Goal: Find specific page/section: Find specific page/section

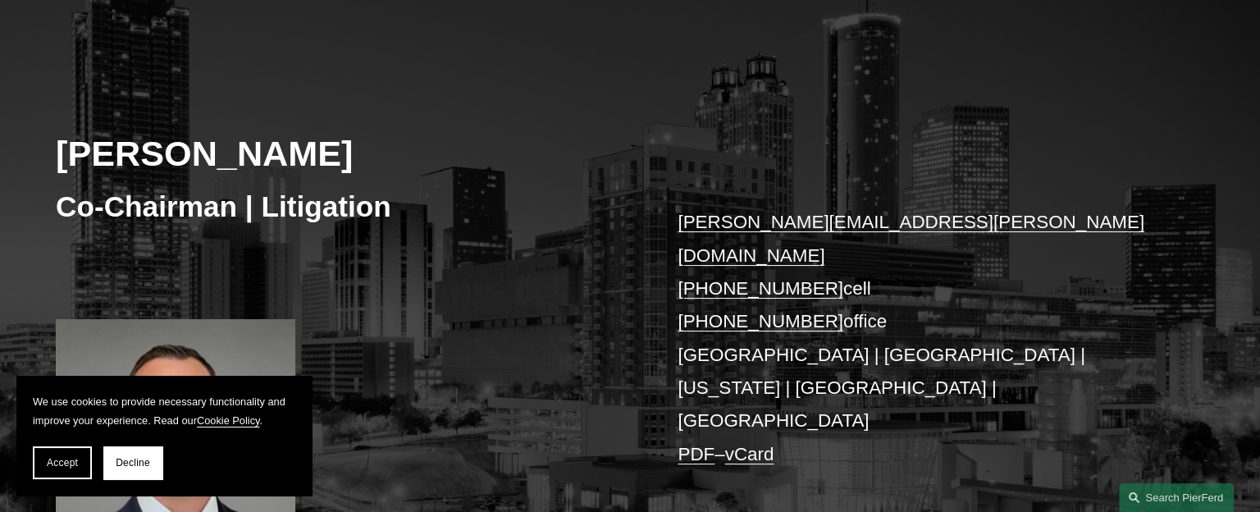
scroll to position [124, 0]
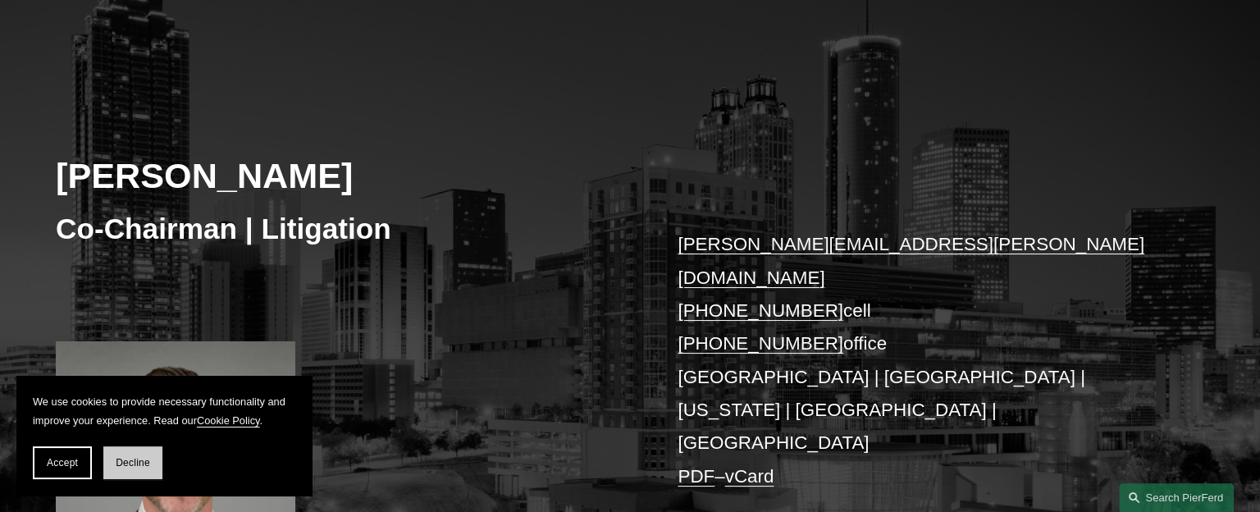
click at [130, 467] on span "Decline" at bounding box center [133, 462] width 34 height 11
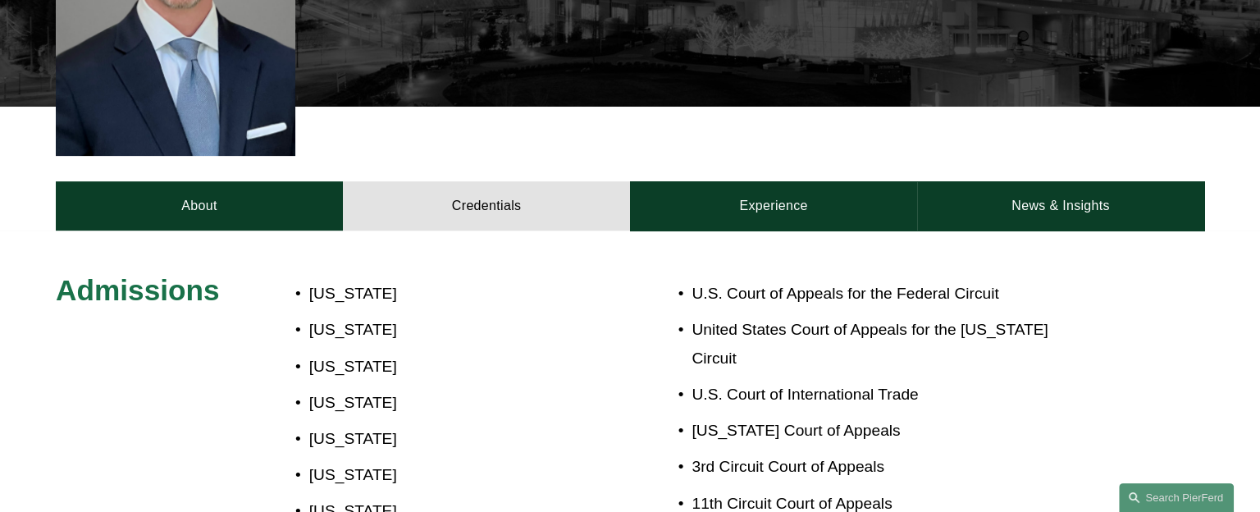
scroll to position [637, 0]
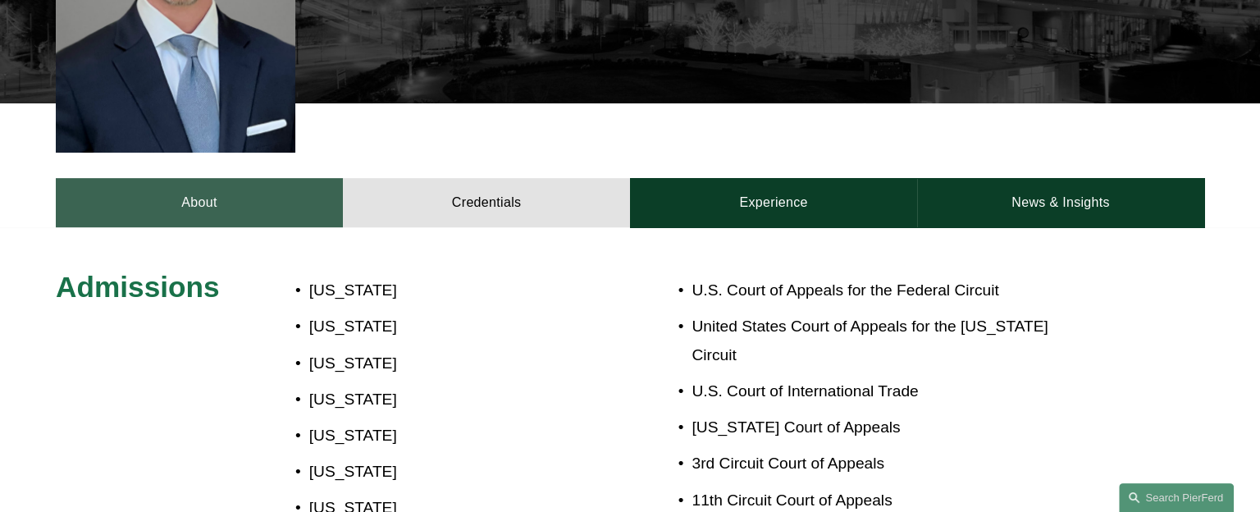
click at [220, 178] on link "About" at bounding box center [199, 202] width 287 height 49
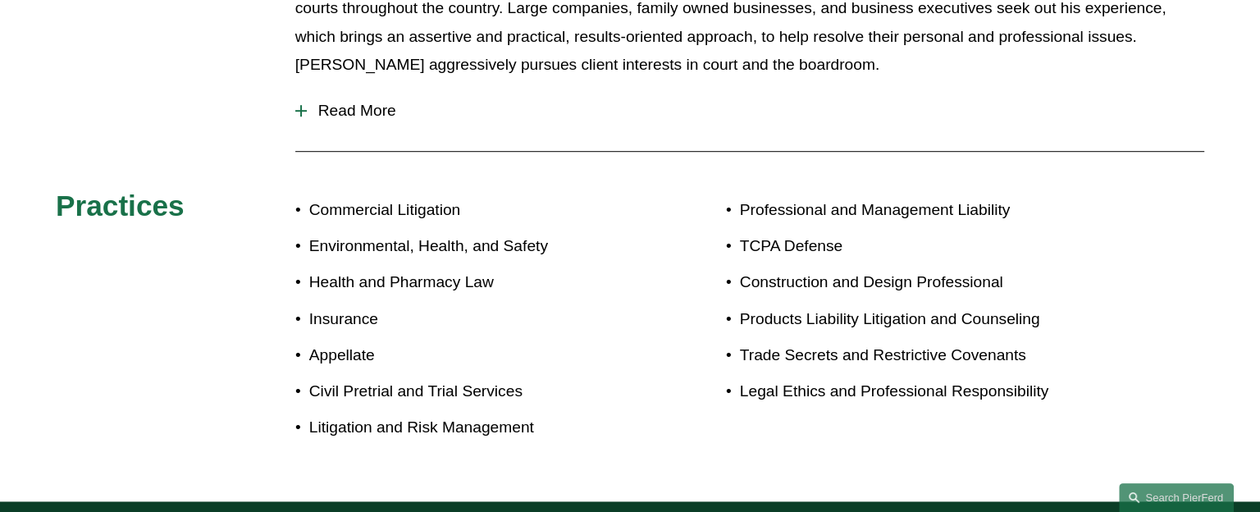
scroll to position [944, 0]
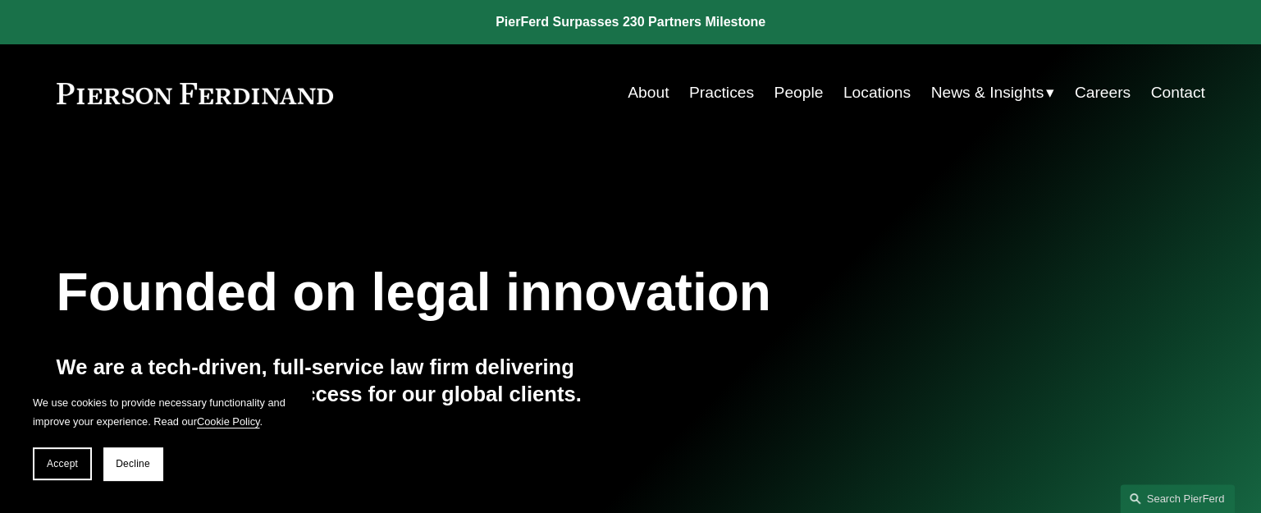
click at [708, 90] on link "Practices" at bounding box center [721, 92] width 65 height 31
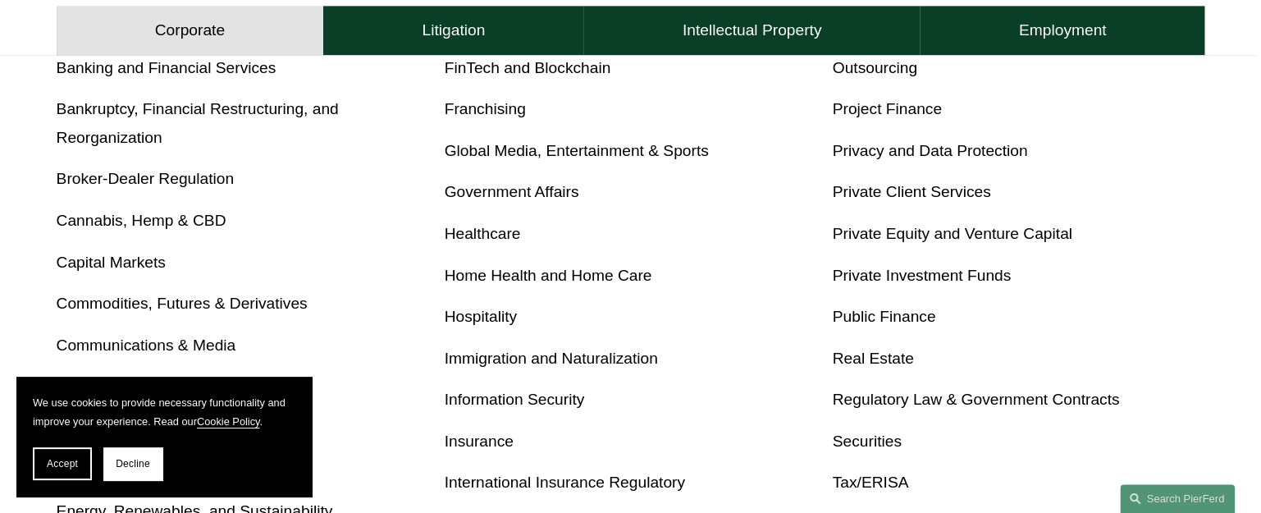
scroll to position [615, 0]
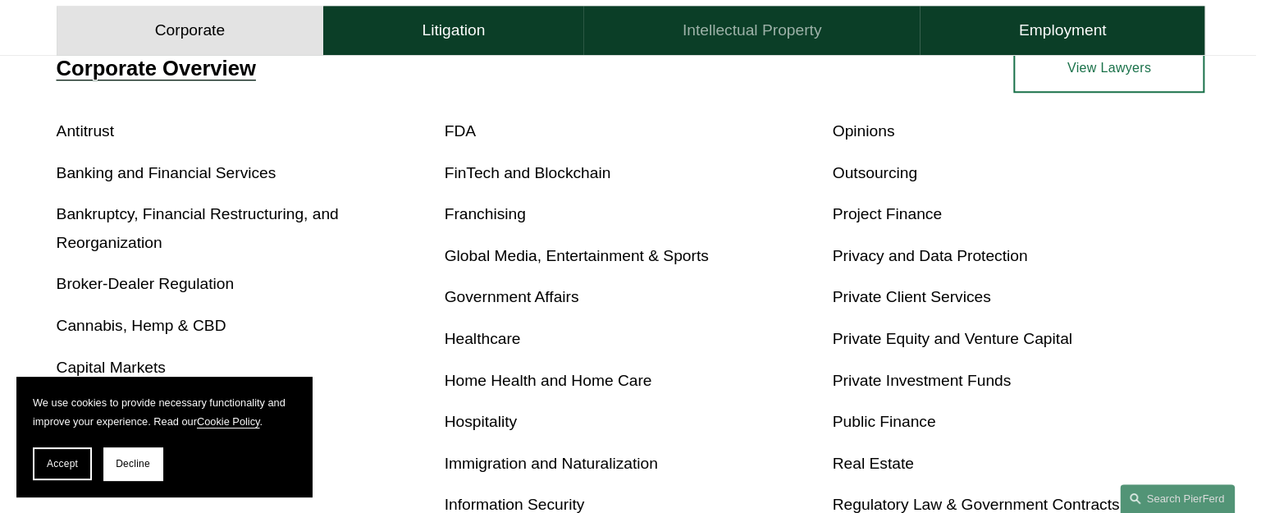
click at [765, 43] on button "Intellectual Property" at bounding box center [751, 31] width 336 height 49
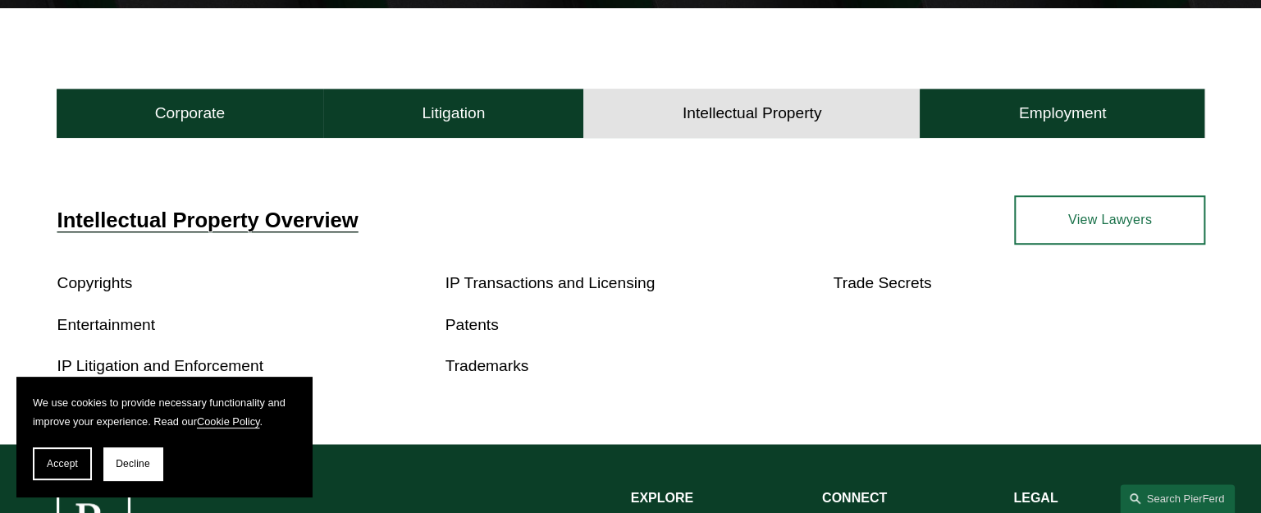
scroll to position [628, 0]
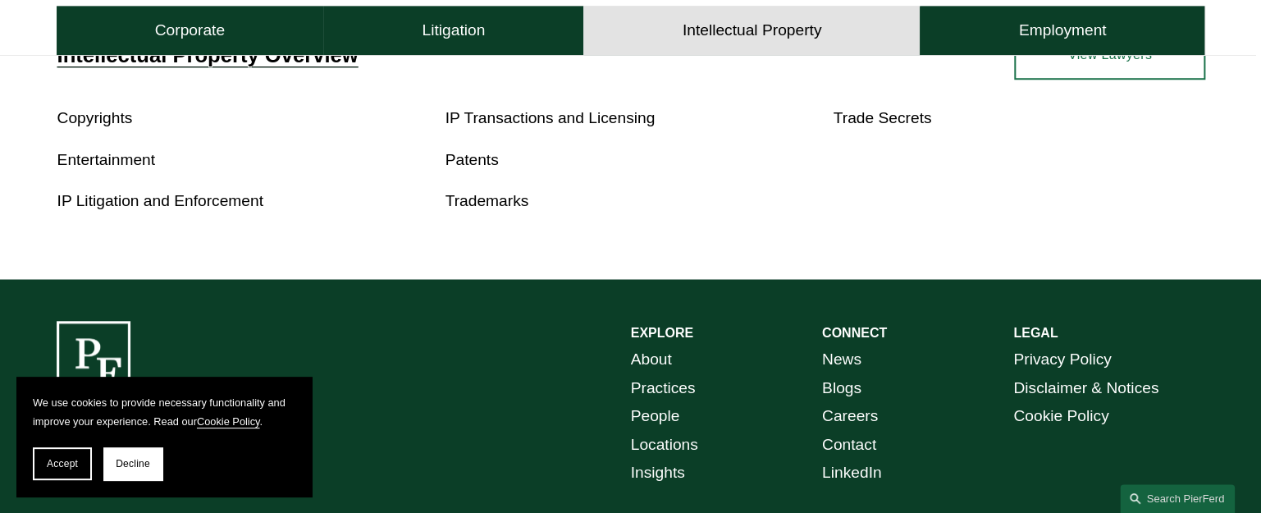
click at [123, 158] on link "Entertainment" at bounding box center [106, 159] width 98 height 17
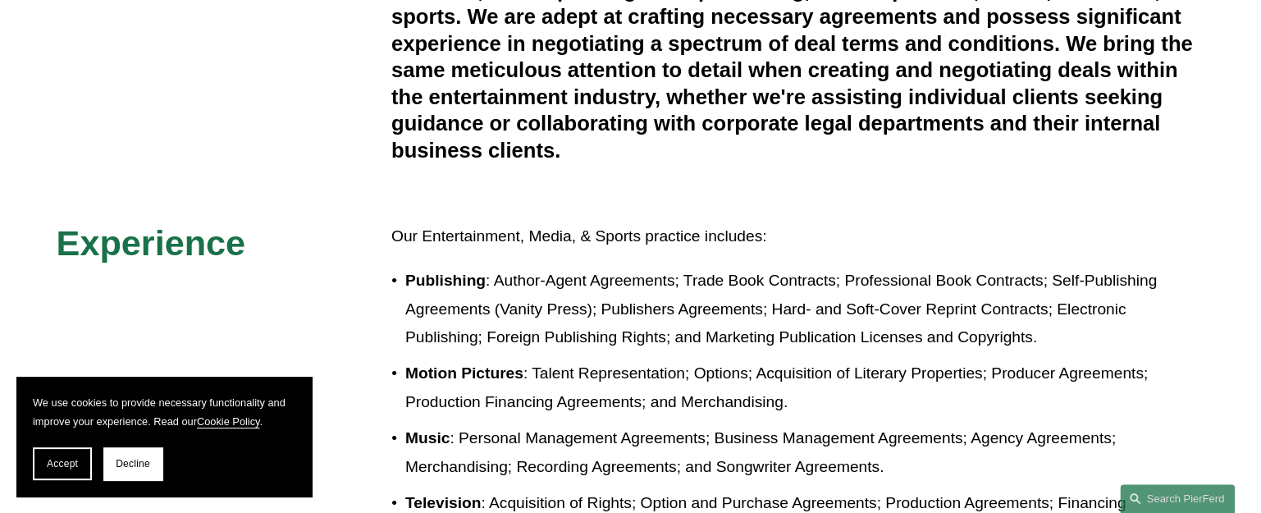
scroll to position [513, 0]
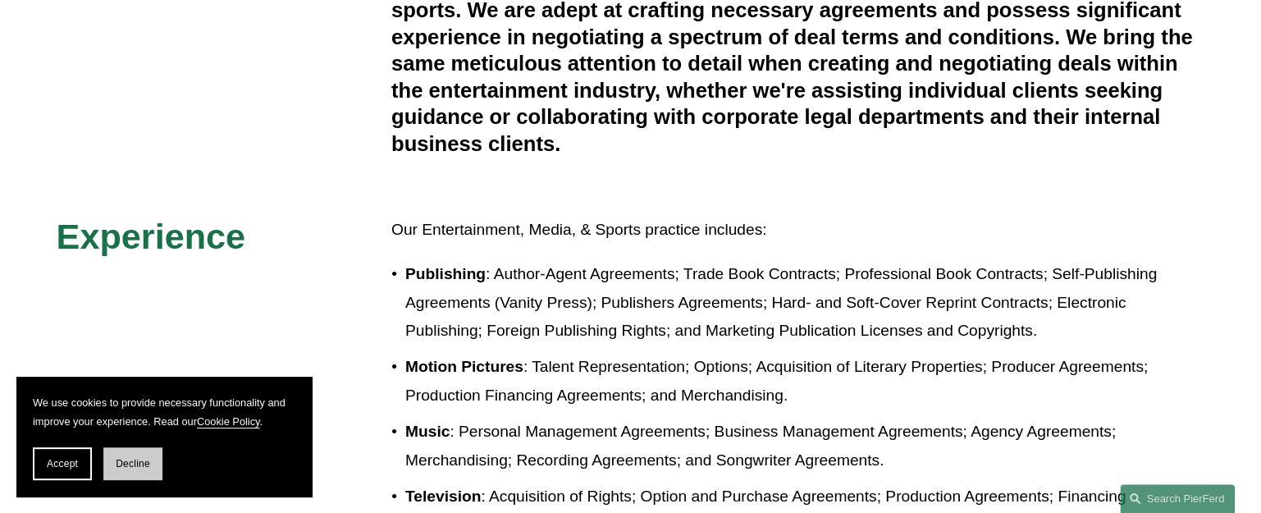
click at [116, 465] on span "Decline" at bounding box center [133, 463] width 34 height 11
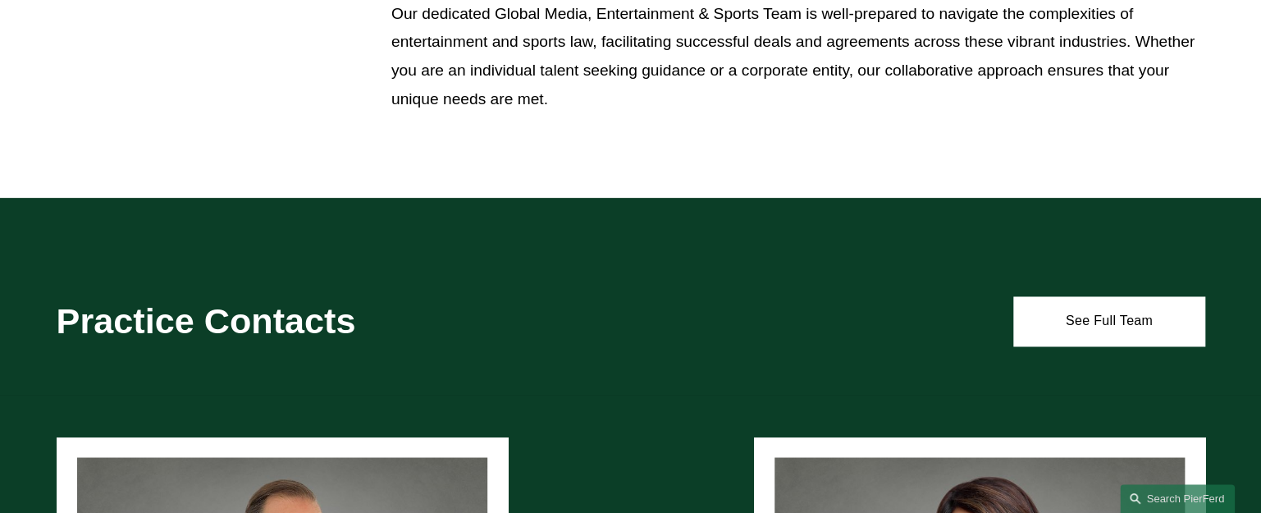
scroll to position [1127, 0]
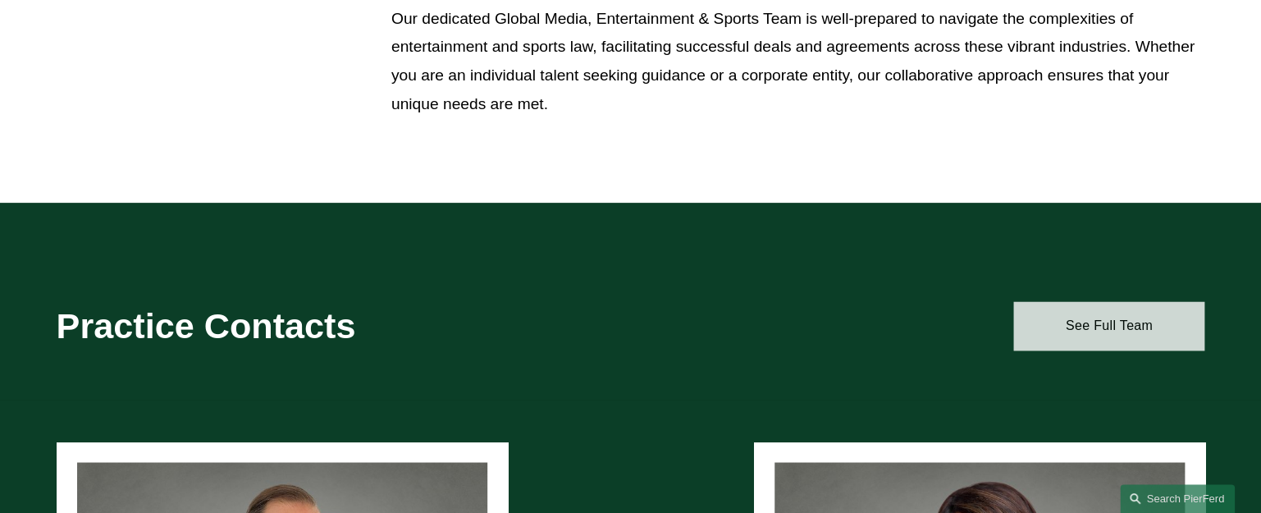
click at [1077, 336] on link "See Full Team" at bounding box center [1108, 325] width 191 height 49
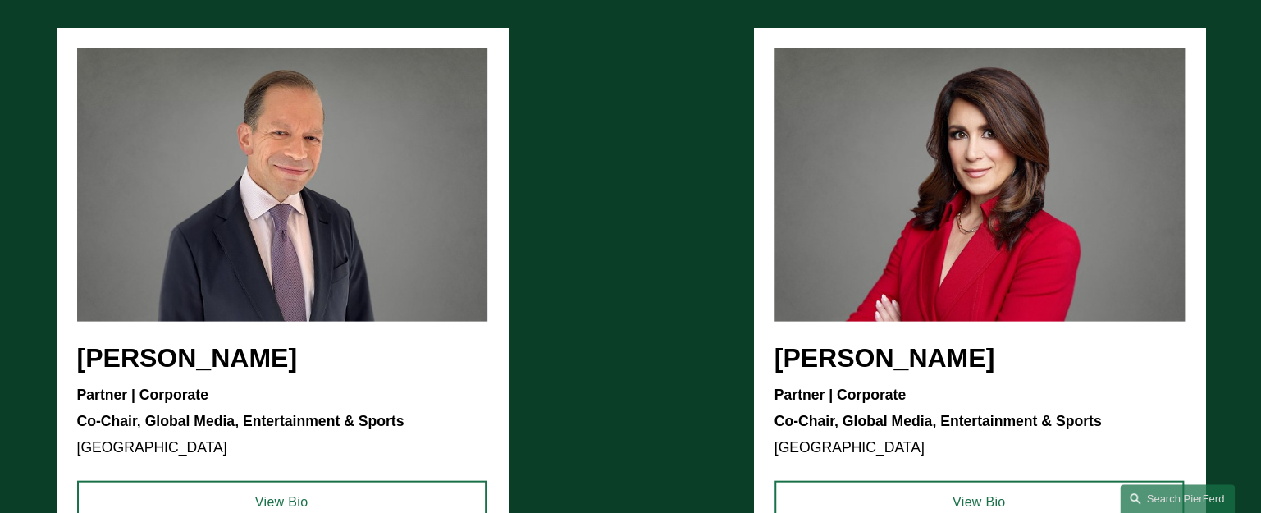
scroll to position [1537, 0]
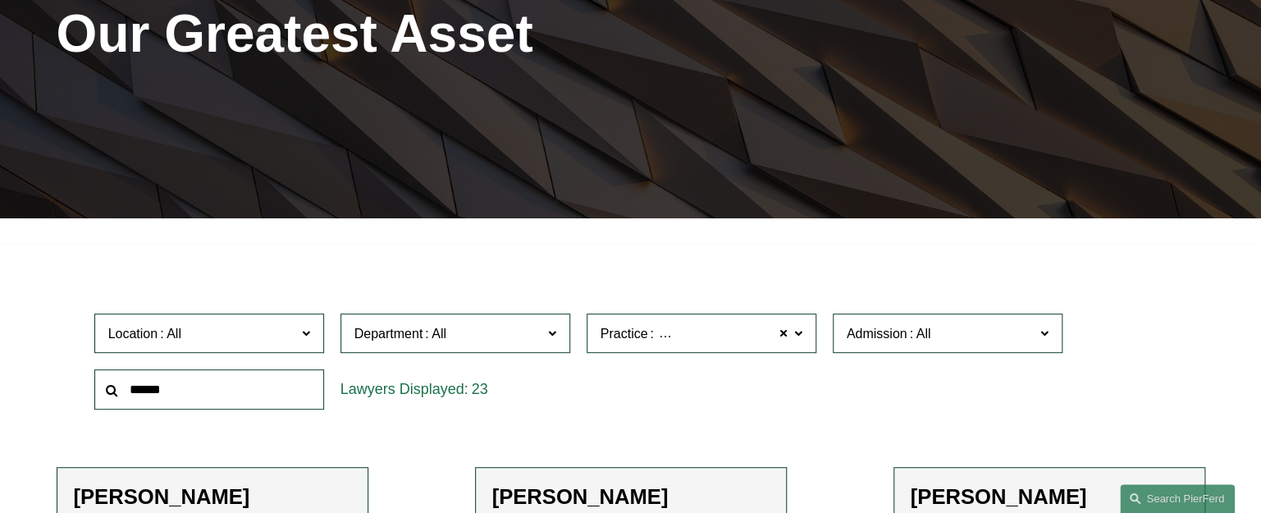
scroll to position [103, 0]
